Goal: Task Accomplishment & Management: Complete application form

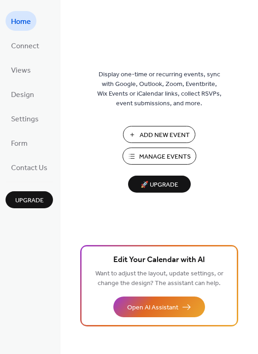
click at [170, 135] on span "Add New Event" at bounding box center [164, 136] width 50 height 10
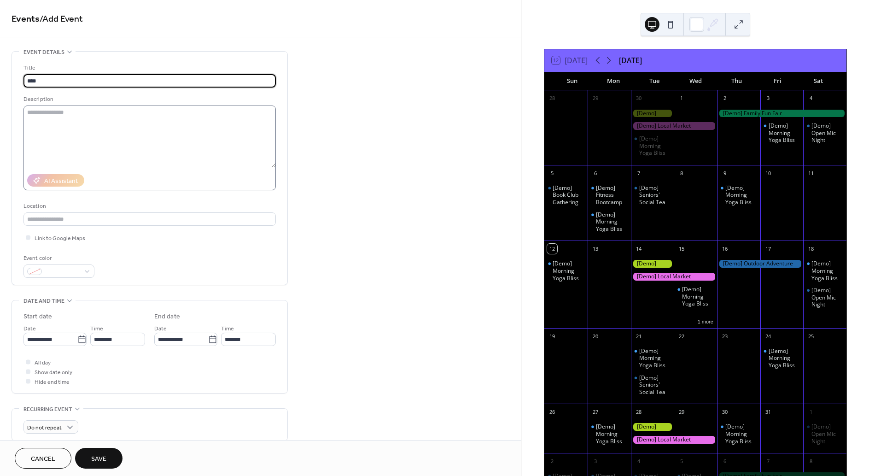
type input "****"
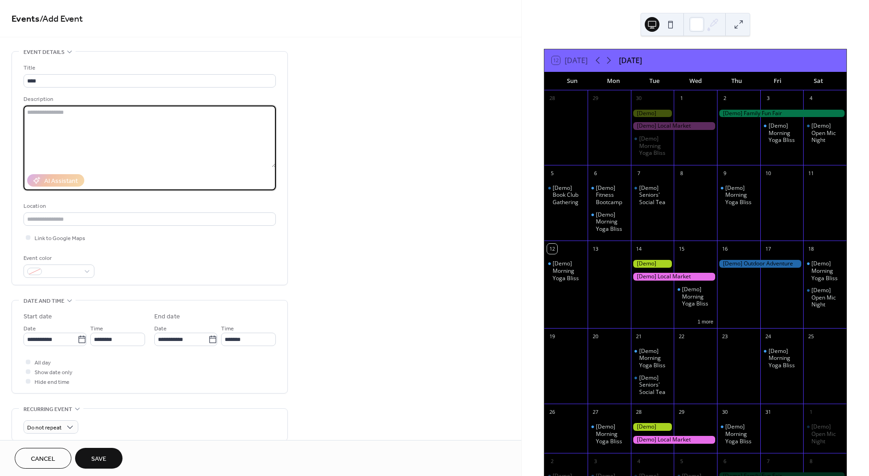
click at [70, 136] on textarea at bounding box center [149, 136] width 252 height 62
type textarea "**********"
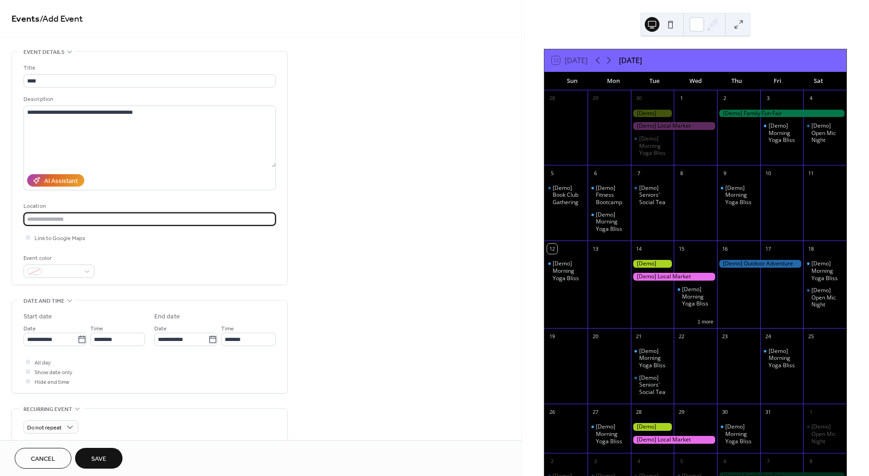
click at [66, 218] on input "text" at bounding box center [149, 218] width 252 height 13
type input "******"
click at [52, 242] on span "Link to Google Maps" at bounding box center [60, 238] width 51 height 10
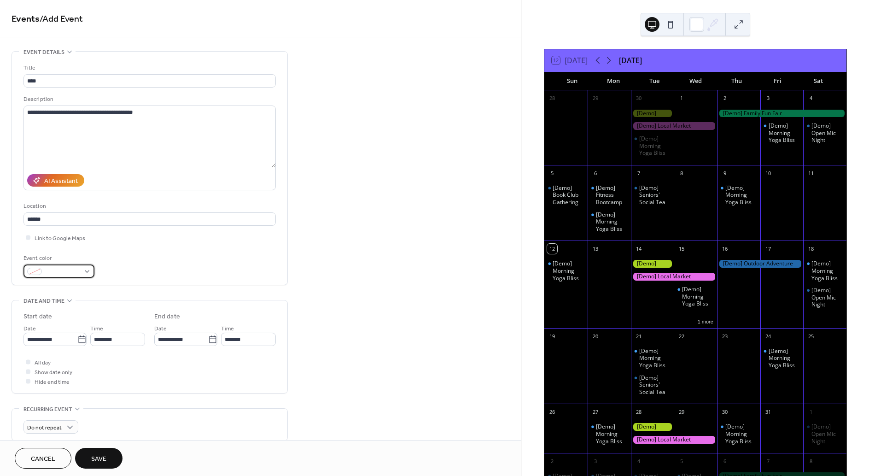
click at [53, 270] on span at bounding box center [63, 272] width 34 height 10
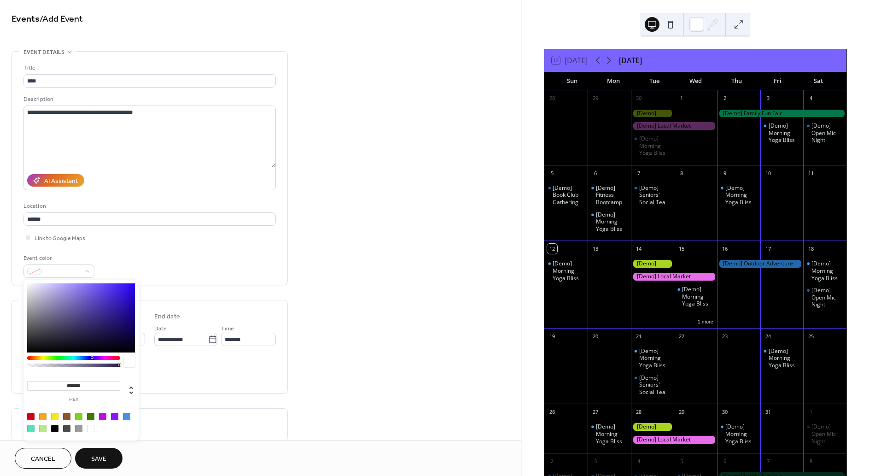
type input "*******"
click at [127, 294] on div at bounding box center [81, 317] width 108 height 69
click at [155, 260] on div "Event color #3110D6FF" at bounding box center [149, 265] width 252 height 24
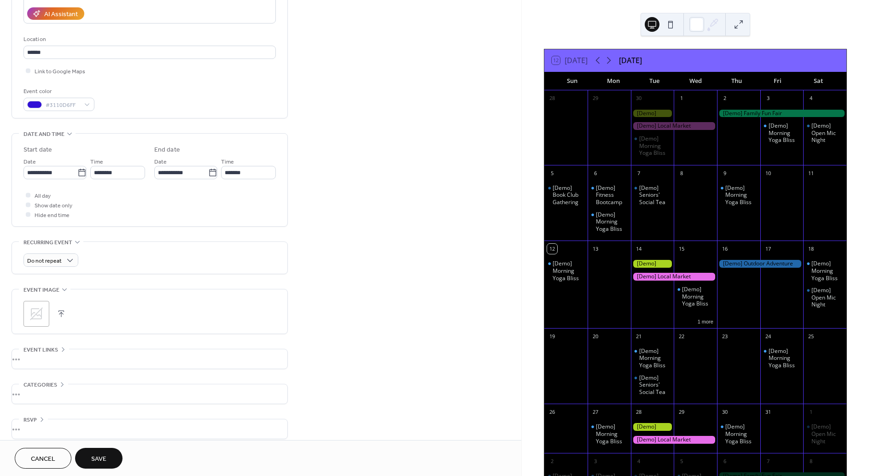
scroll to position [175, 0]
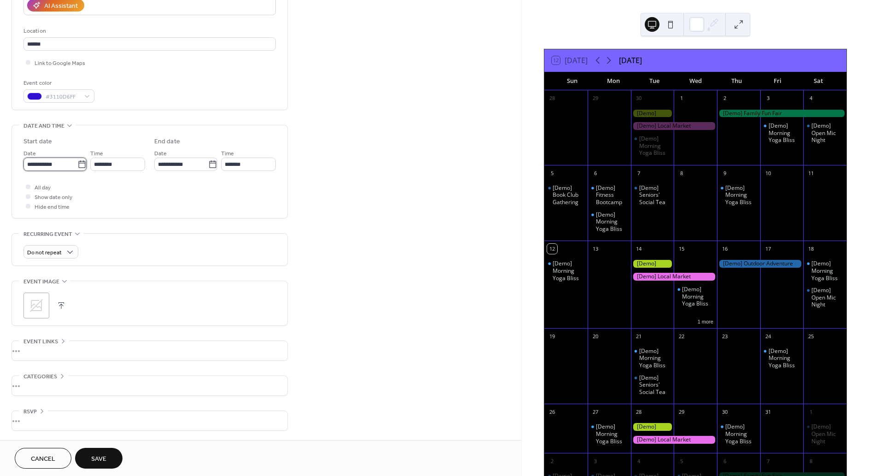
click at [50, 167] on input "**********" at bounding box center [50, 163] width 54 height 13
click at [66, 245] on td "14" at bounding box center [65, 246] width 15 height 13
type input "**********"
click at [45, 190] on span "All day" at bounding box center [43, 188] width 16 height 10
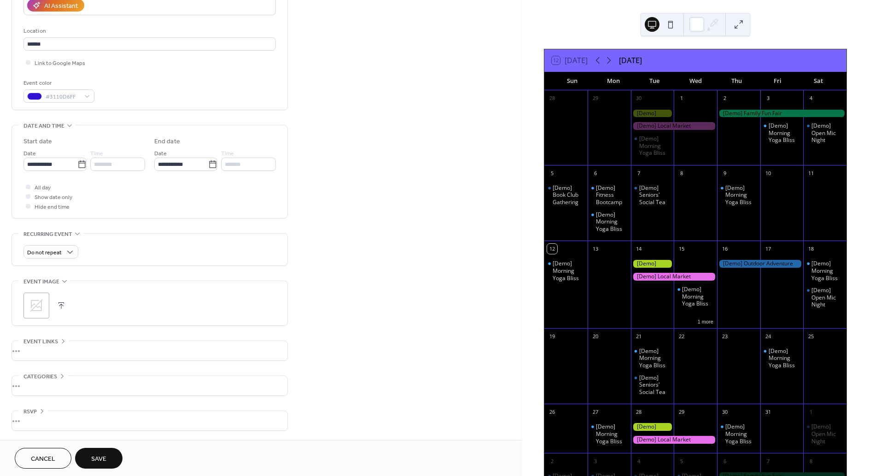
click at [38, 195] on span "Show date only" at bounding box center [54, 197] width 38 height 10
click at [40, 197] on span "Show date only" at bounding box center [54, 197] width 38 height 10
click at [27, 188] on div at bounding box center [28, 186] width 5 height 5
click at [51, 283] on div "Daily" at bounding box center [50, 285] width 54 height 17
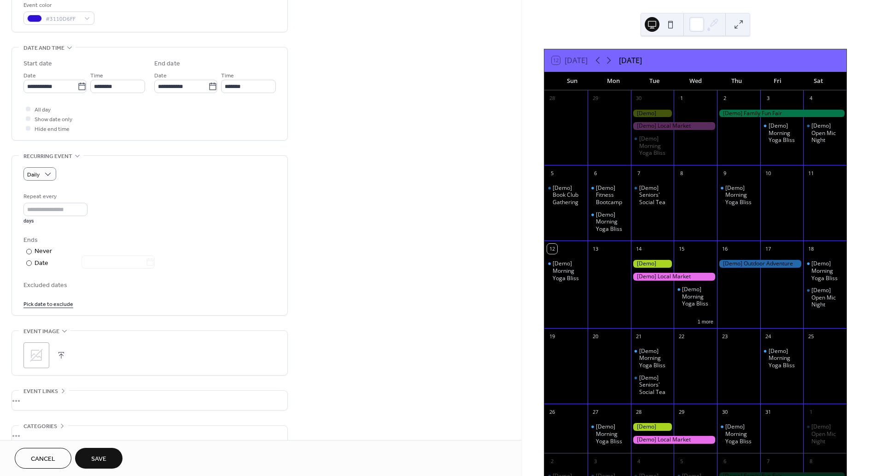
scroll to position [302, 0]
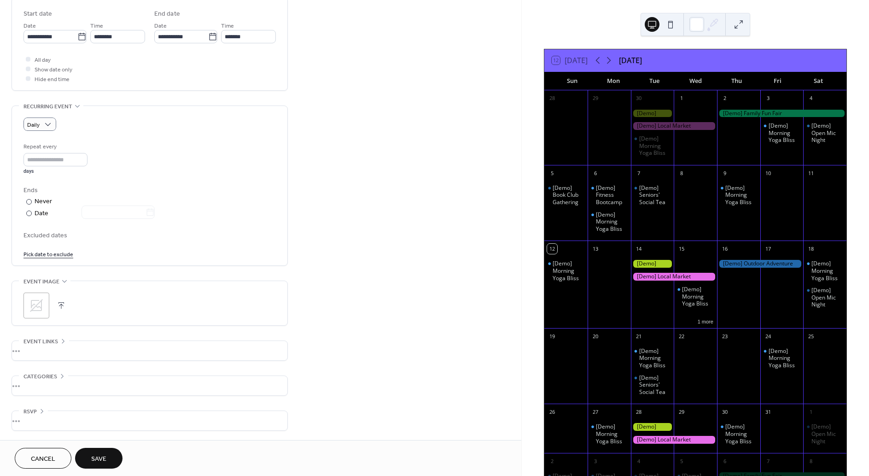
click at [71, 356] on div "•••" at bounding box center [149, 350] width 275 height 19
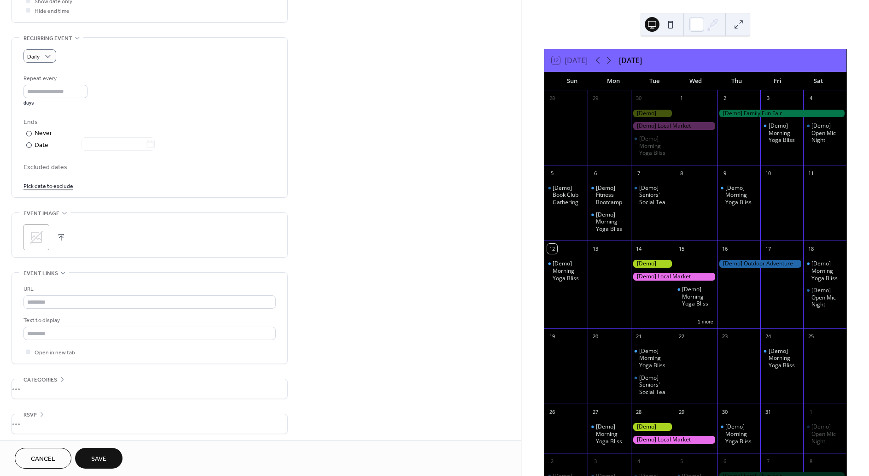
scroll to position [374, 0]
click at [63, 382] on div "•••" at bounding box center [149, 385] width 275 height 19
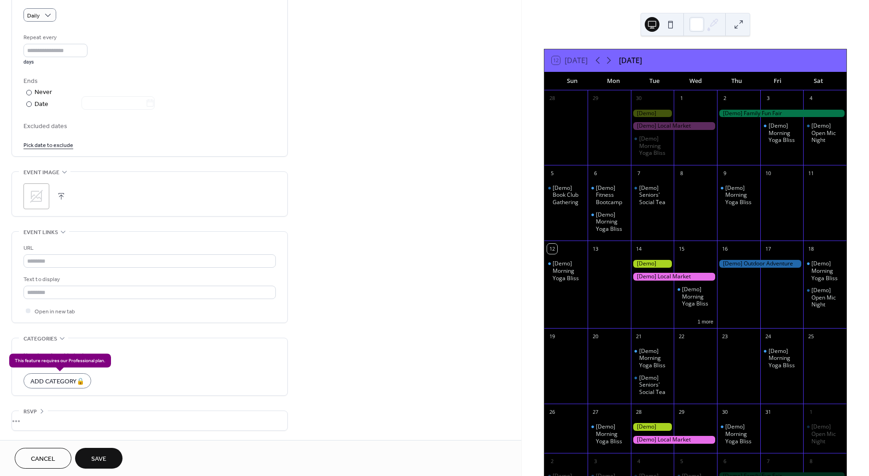
click at [58, 381] on div "Add Category 🔒" at bounding box center [57, 380] width 68 height 15
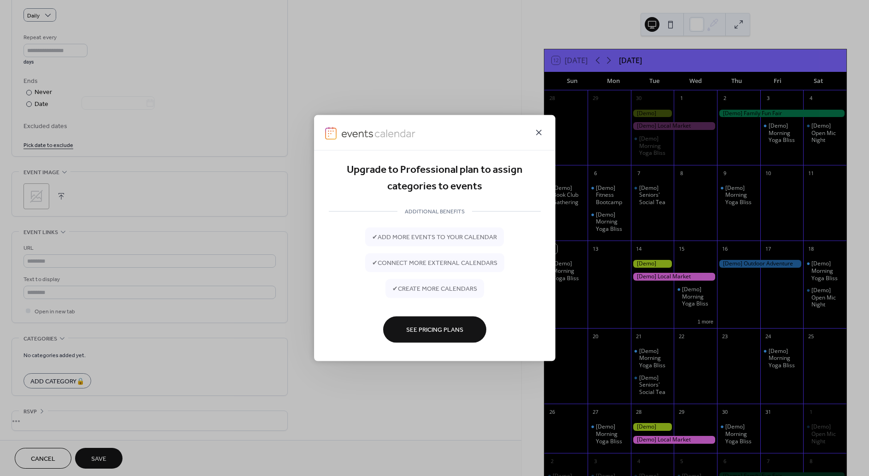
click at [541, 133] on icon at bounding box center [538, 132] width 11 height 11
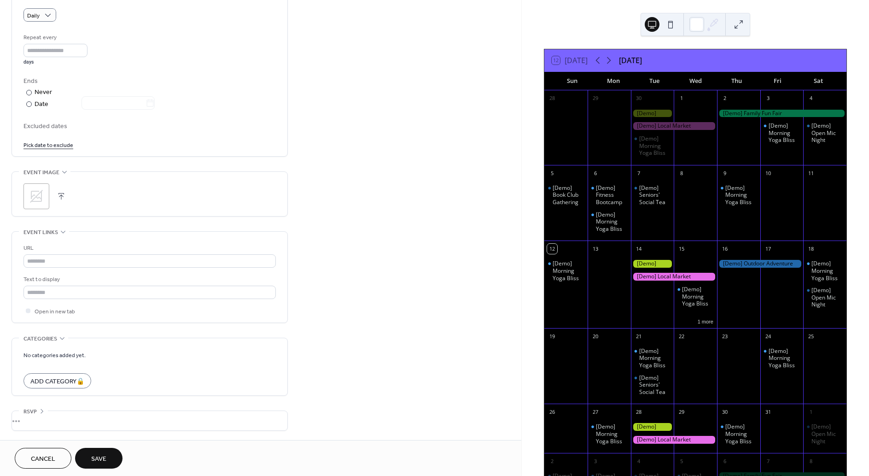
click at [44, 420] on div "•••" at bounding box center [149, 420] width 275 height 19
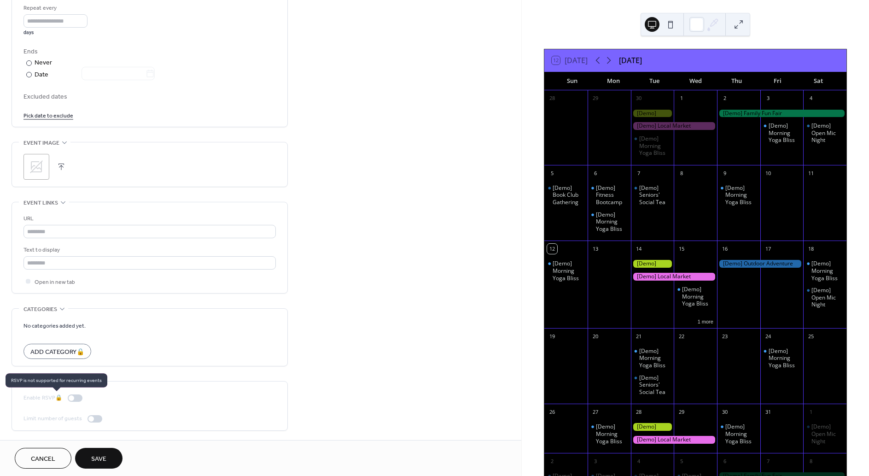
click at [76, 399] on div "Enable RSVP 🔒" at bounding box center [54, 398] width 63 height 10
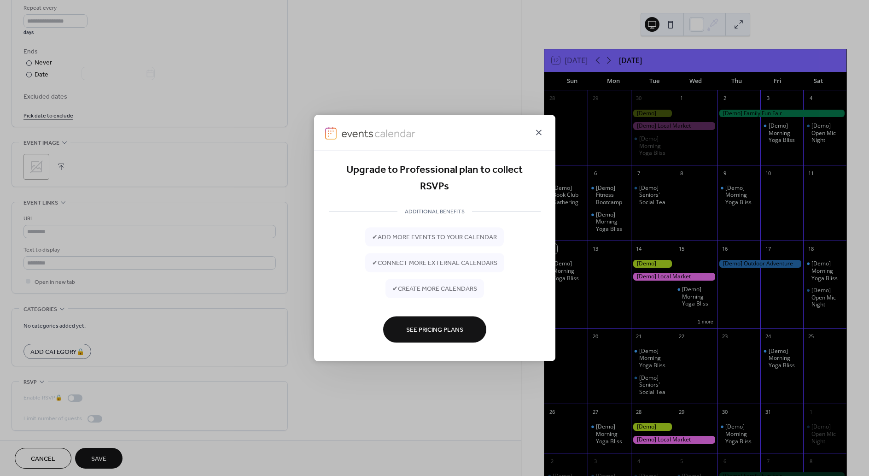
click at [536, 132] on icon at bounding box center [538, 132] width 11 height 11
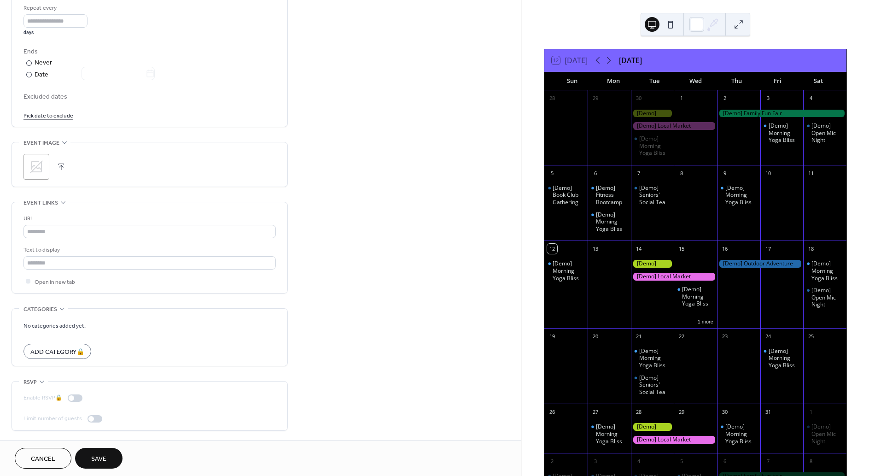
click at [653, 24] on button at bounding box center [652, 24] width 15 height 15
click at [672, 25] on button at bounding box center [670, 24] width 15 height 15
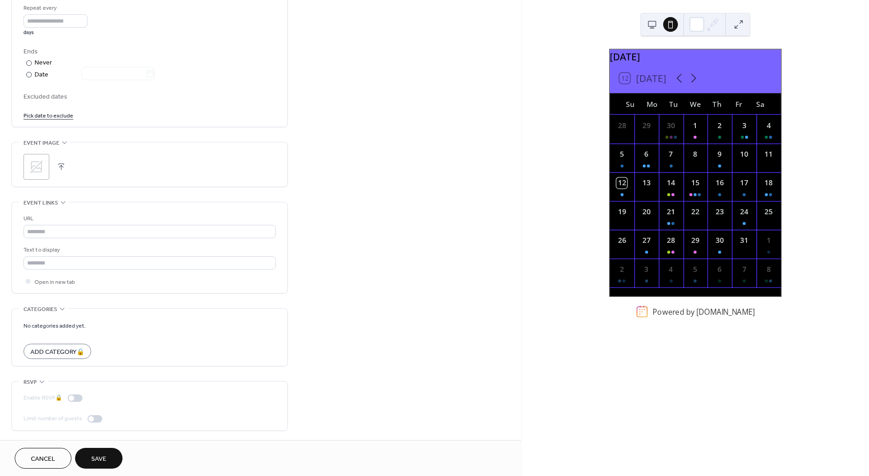
click at [655, 23] on button at bounding box center [652, 24] width 15 height 15
